Goal: Information Seeking & Learning: Learn about a topic

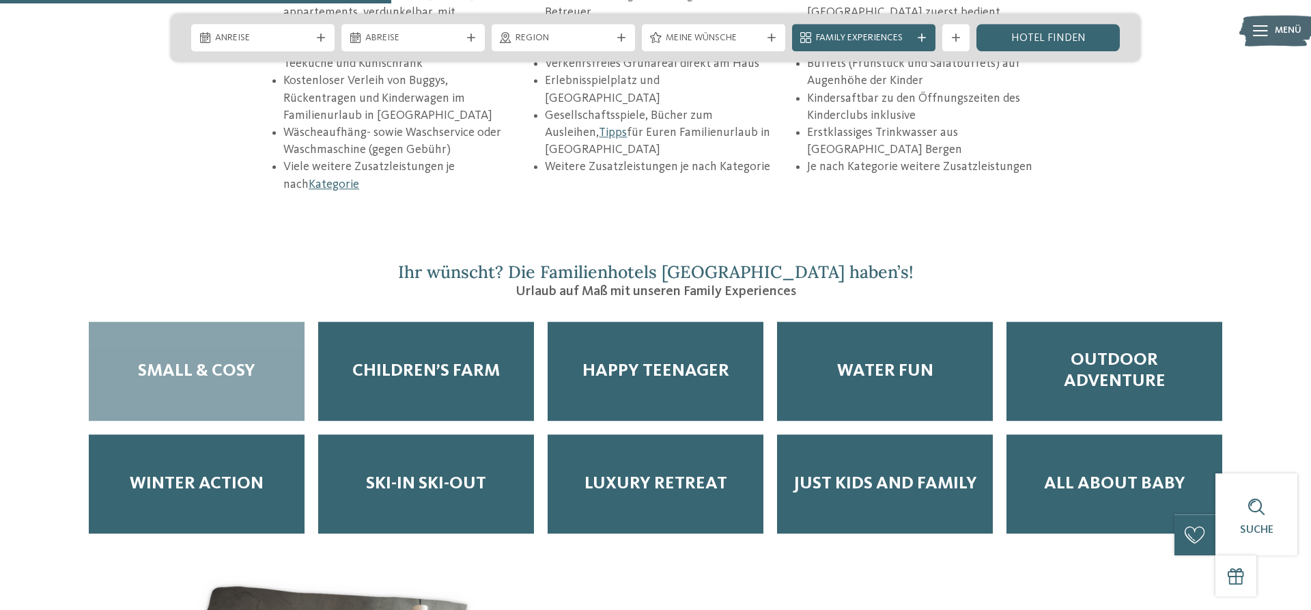
scroll to position [2298, 0]
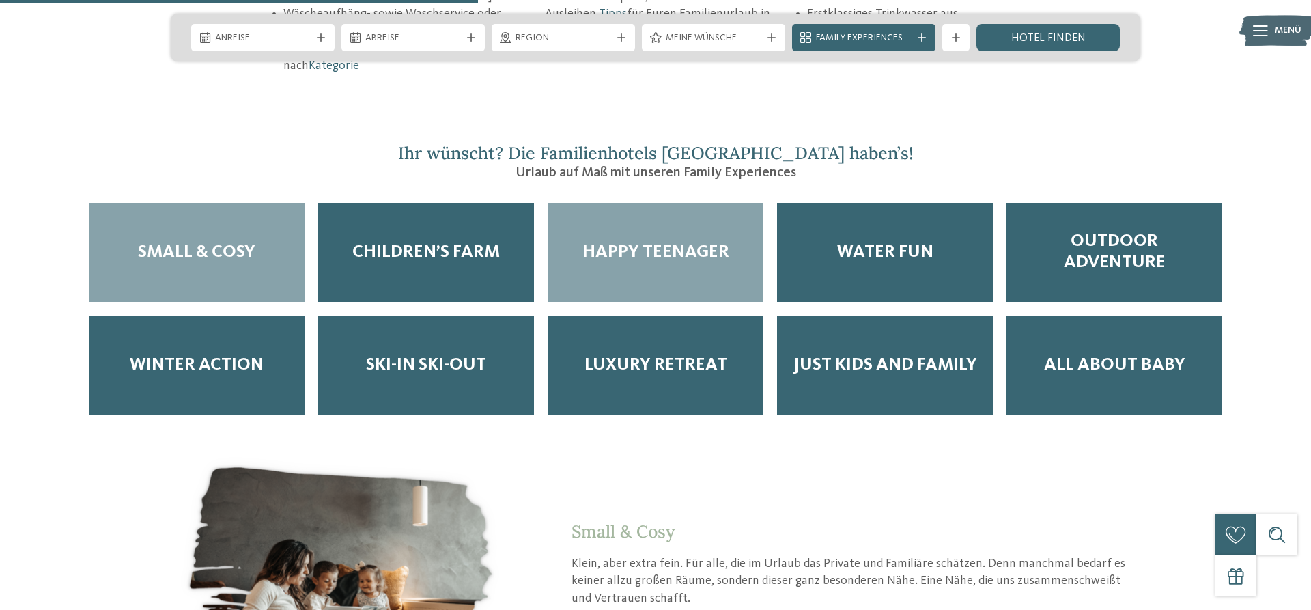
click at [637, 220] on div "Happy Teenager" at bounding box center [656, 252] width 216 height 99
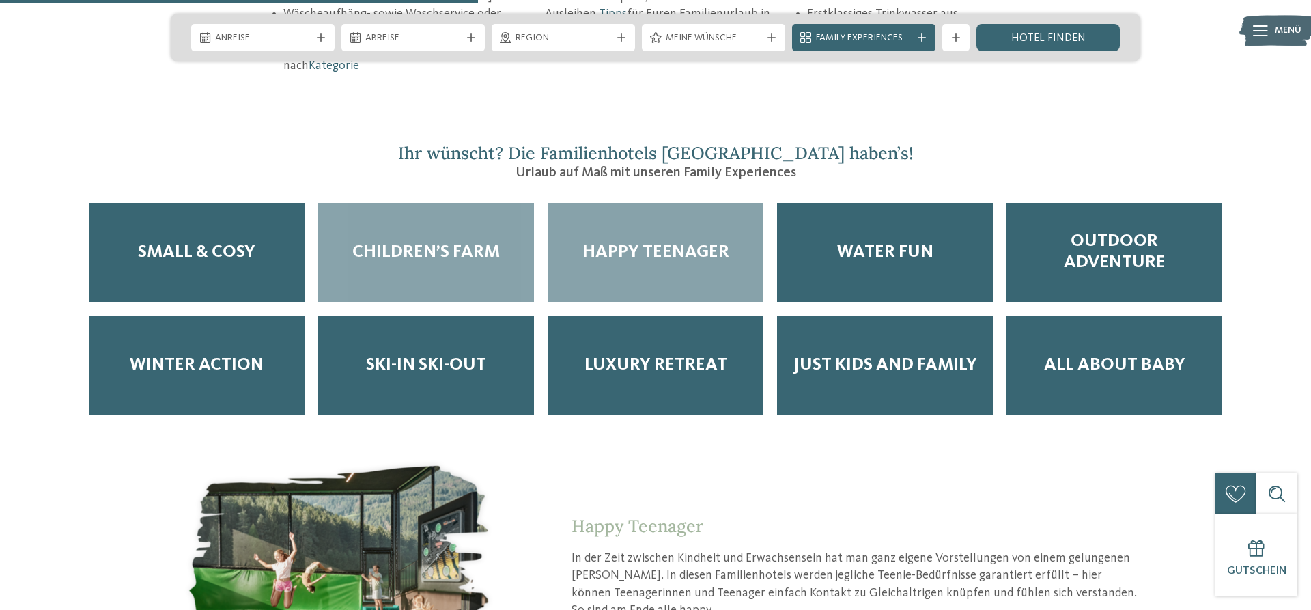
click at [416, 218] on div "Children’s Farm" at bounding box center [426, 252] width 216 height 99
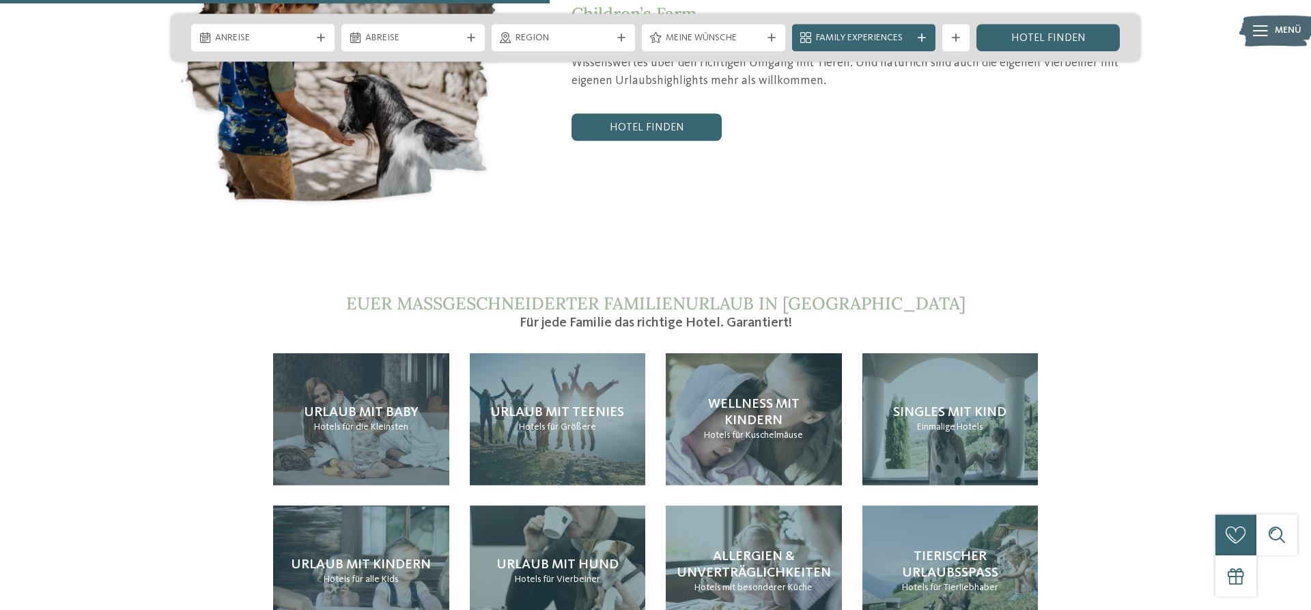
scroll to position [2855, 0]
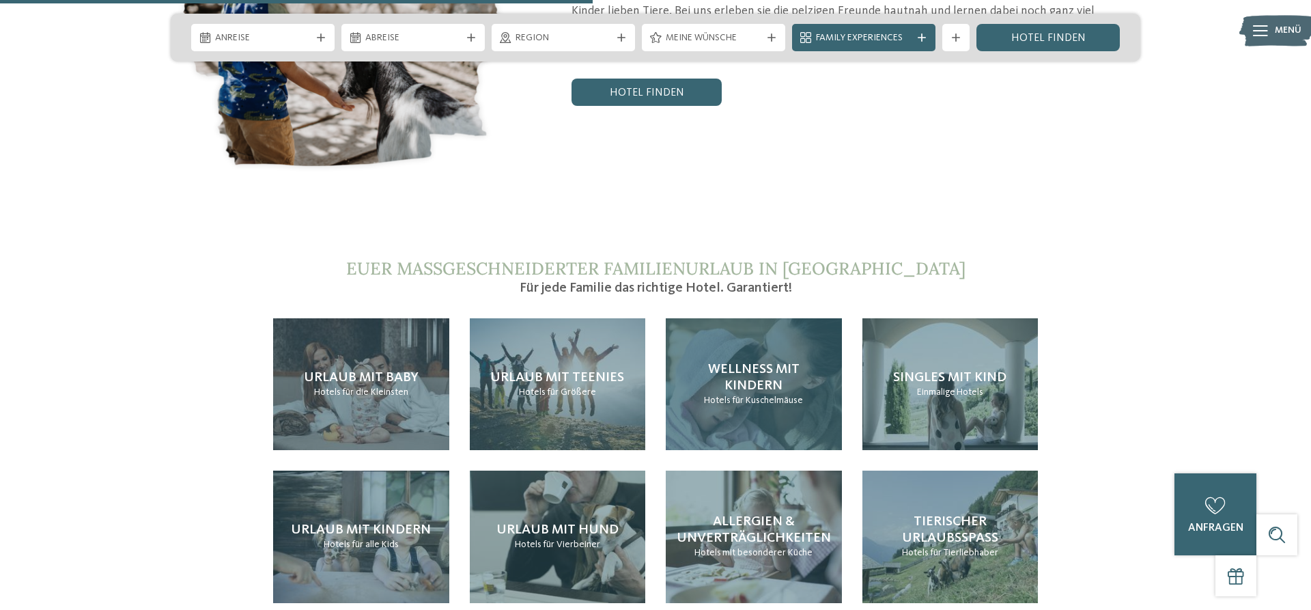
click at [799, 365] on div "Wellness mit Kindern Hotels für Kuschelmäuse" at bounding box center [754, 384] width 176 height 132
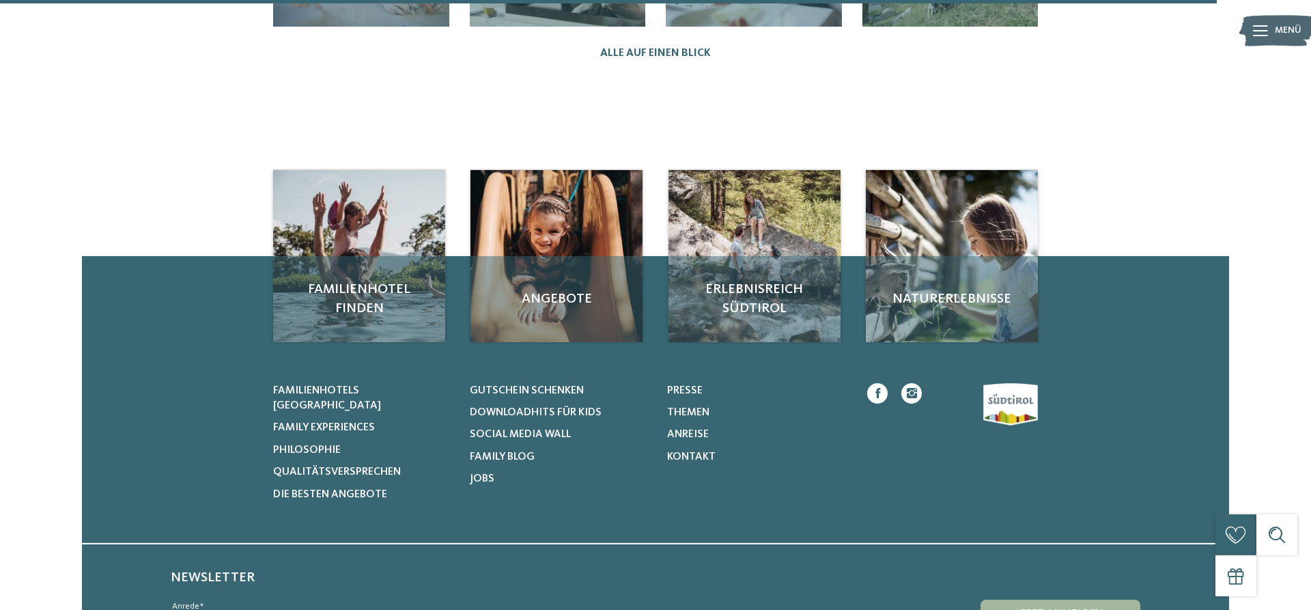
scroll to position [1997, 0]
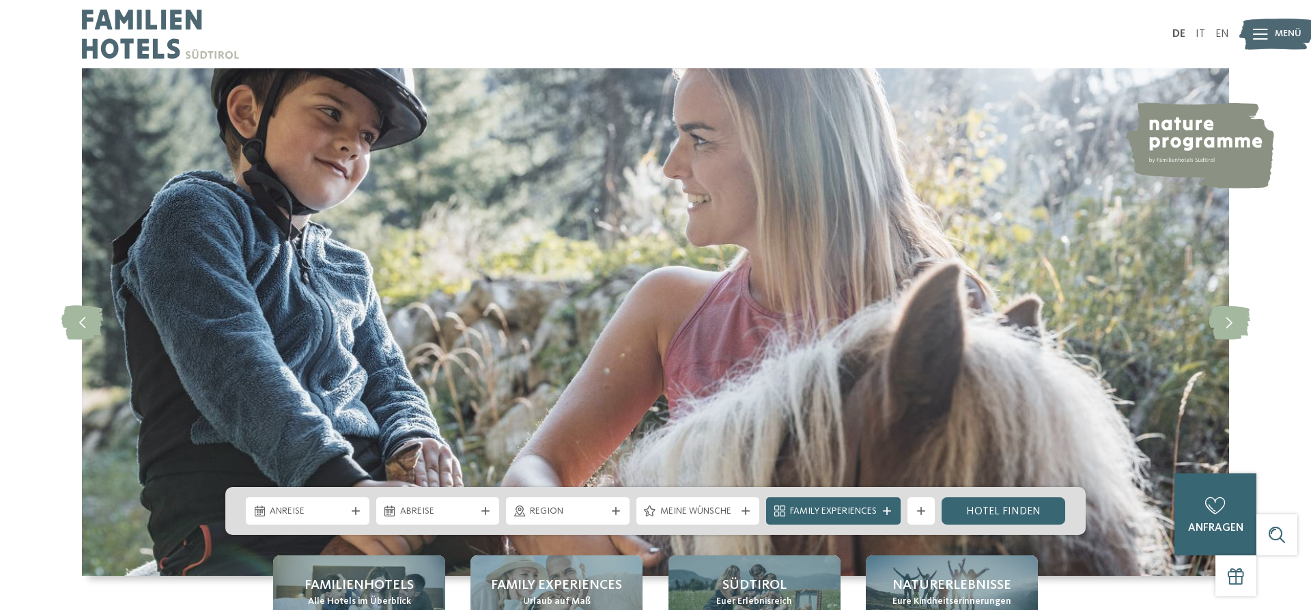
click at [42, 199] on div "slide 1 of 5" at bounding box center [655, 321] width 1311 height 507
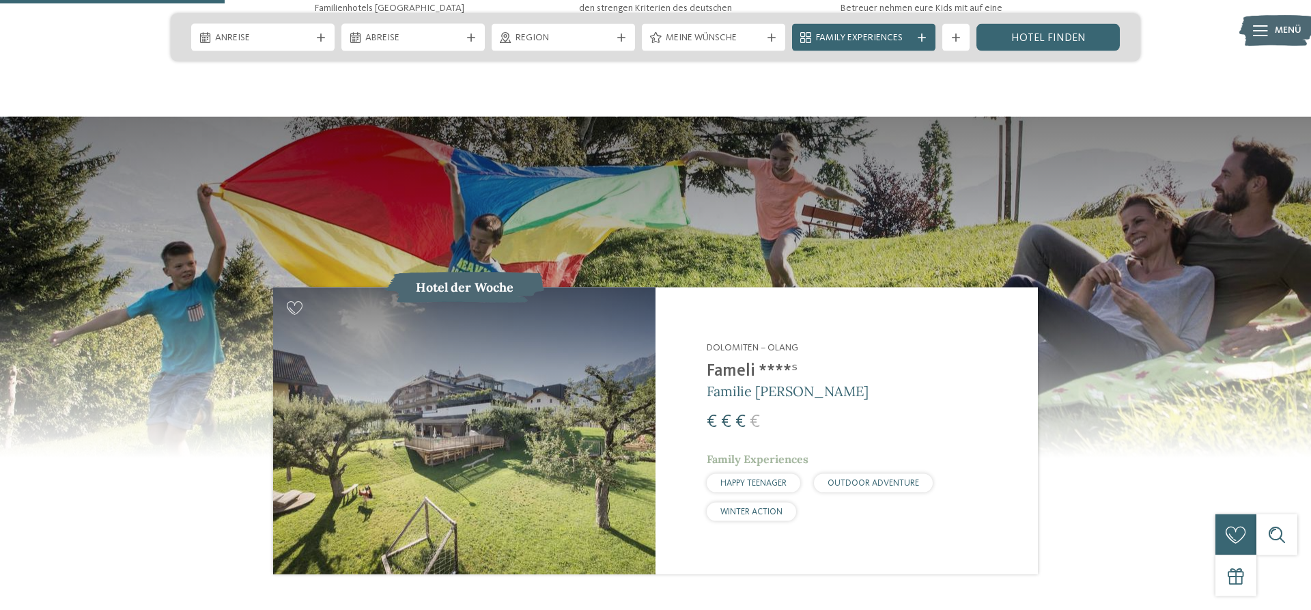
scroll to position [836, 0]
